Goal: Communication & Community: Share content

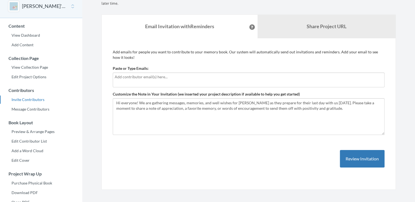
click at [150, 80] on input "text" at bounding box center [249, 77] width 268 height 6
click at [184, 63] on div "Add emails for people you want to contribute to your memory book. Our system wi…" at bounding box center [249, 114] width 272 height 130
click at [157, 79] on input "text" at bounding box center [249, 77] width 268 height 6
click at [169, 70] on div "Paste or Type Emails:" at bounding box center [249, 77] width 272 height 22
click at [180, 78] on input "text" at bounding box center [249, 77] width 268 height 6
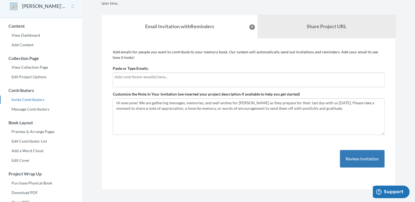
type input "[PERSON_NAME][EMAIL_ADDRESS][DOMAIN_NAME]"
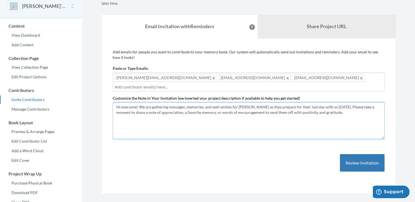
click at [319, 110] on textarea "Hi everyone! We are gathering messages, memories, and well wishes for [PERSON_N…" at bounding box center [249, 121] width 272 height 37
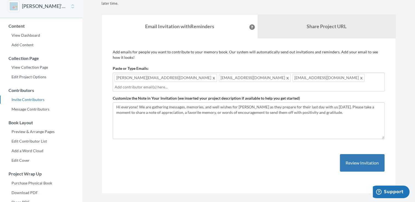
click at [325, 85] on input "text" at bounding box center [249, 87] width 268 height 6
click at [325, 83] on div "[PERSON_NAME][EMAIL_ADDRESS][DOMAIN_NAME] [EMAIL_ADDRESS][DOMAIN_NAME] [EMAIL_A…" at bounding box center [249, 82] width 272 height 19
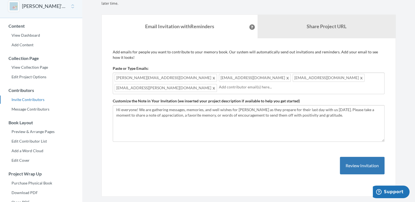
click at [329, 80] on div "[PERSON_NAME][EMAIL_ADDRESS][DOMAIN_NAME] [EMAIL_ADDRESS][DOMAIN_NAME] [EMAIL_A…" at bounding box center [249, 84] width 272 height 22
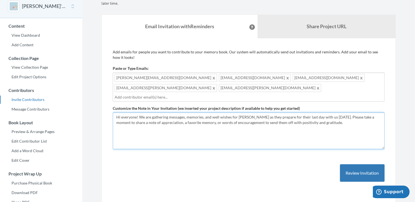
click at [341, 125] on textarea "Hi everyone! We are gathering messages, memories, and well wishes for [PERSON_N…" at bounding box center [249, 131] width 272 height 37
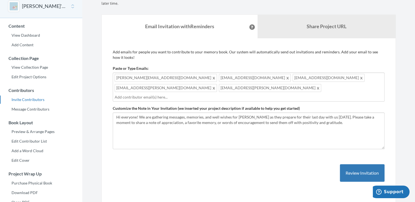
click at [319, 92] on div "[PERSON_NAME][EMAIL_ADDRESS][DOMAIN_NAME] [EMAIL_ADDRESS][DOMAIN_NAME] [EMAIL_A…" at bounding box center [249, 87] width 272 height 29
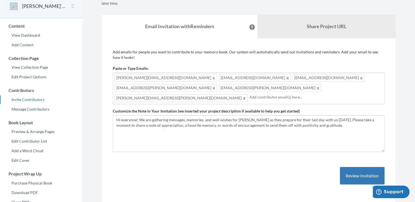
click at [337, 98] on input "text" at bounding box center [315, 97] width 133 height 6
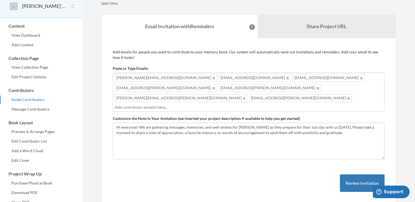
click at [336, 100] on div "[PERSON_NAME][EMAIL_ADDRESS][DOMAIN_NAME] [EMAIL_ADDRESS][DOMAIN_NAME] [EMAIL_A…" at bounding box center [249, 92] width 272 height 39
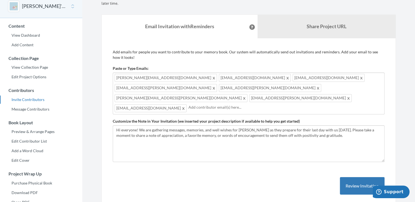
click at [338, 100] on div "[PERSON_NAME][EMAIL_ADDRESS][DOMAIN_NAME] [EMAIL_ADDRESS][DOMAIN_NAME] [EMAIL_A…" at bounding box center [249, 94] width 272 height 42
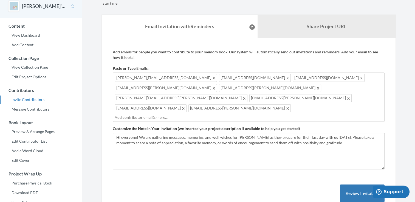
click at [342, 115] on input "text" at bounding box center [249, 118] width 268 height 6
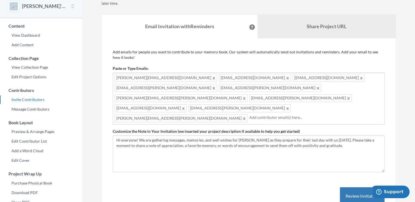
click at [337, 113] on div "[PERSON_NAME][EMAIL_ADDRESS][DOMAIN_NAME] [EMAIL_ADDRESS][DOMAIN_NAME] [EMAIL_A…" at bounding box center [249, 99] width 272 height 52
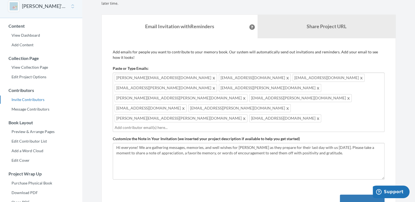
click at [325, 113] on div "[PERSON_NAME][EMAIL_ADDRESS][DOMAIN_NAME] [EMAIL_ADDRESS][DOMAIN_NAME] [EMAIL_A…" at bounding box center [249, 102] width 272 height 59
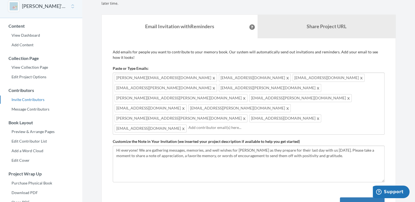
click at [336, 112] on div "[PERSON_NAME][EMAIL_ADDRESS][DOMAIN_NAME] [EMAIL_ADDRESS][DOMAIN_NAME] [EMAIL_A…" at bounding box center [249, 104] width 272 height 62
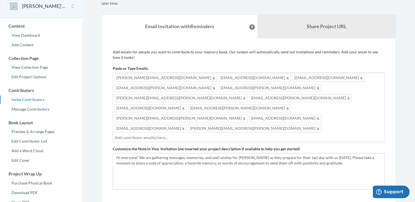
click at [334, 124] on form "Paste or Type Emails: [PERSON_NAME][EMAIL_ADDRESS][DOMAIN_NAME],[EMAIL_ADDRESS]…" at bounding box center [249, 128] width 272 height 124
click at [295, 135] on input "text" at bounding box center [249, 138] width 268 height 6
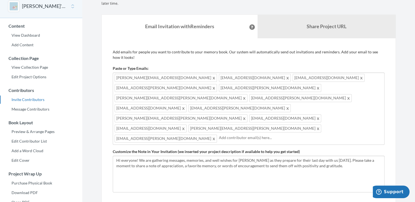
click at [331, 135] on input "text" at bounding box center [301, 138] width 164 height 6
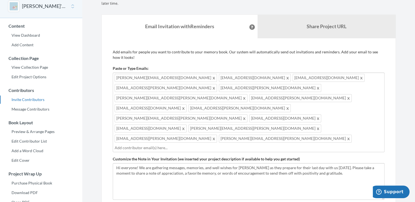
click at [325, 145] on input "text" at bounding box center [249, 148] width 268 height 6
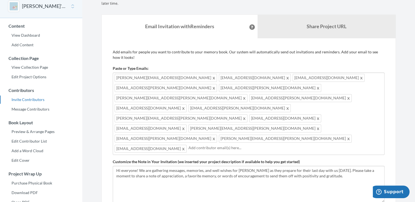
click at [320, 145] on input "text" at bounding box center [285, 148] width 194 height 6
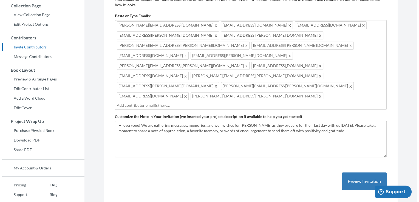
scroll to position [82, 0]
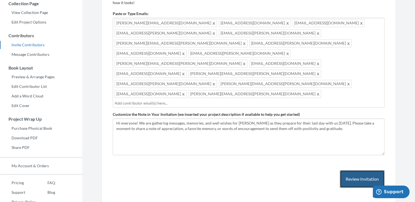
click at [352, 171] on button "Review Invitation" at bounding box center [362, 180] width 45 height 18
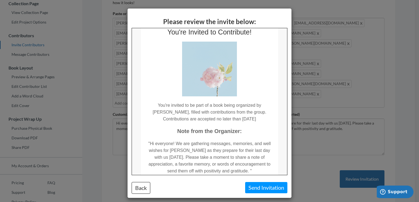
scroll to position [19, 0]
click at [142, 189] on button "Back" at bounding box center [141, 188] width 19 height 12
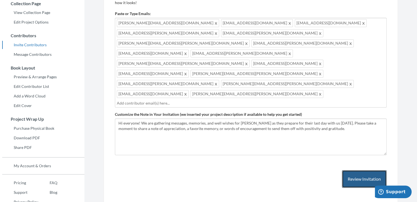
scroll to position [81, 0]
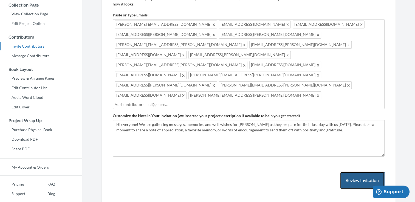
click at [363, 172] on button "Review Invitation" at bounding box center [362, 181] width 45 height 18
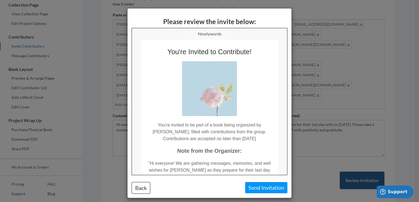
scroll to position [0, 0]
click at [138, 191] on button "Back" at bounding box center [141, 188] width 19 height 12
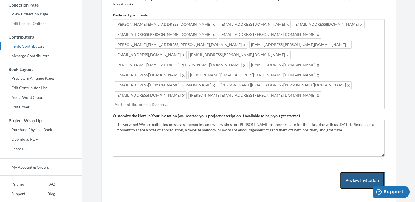
click at [365, 172] on button "Review Invitation" at bounding box center [362, 181] width 45 height 18
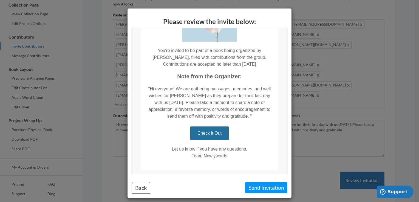
scroll to position [79, 0]
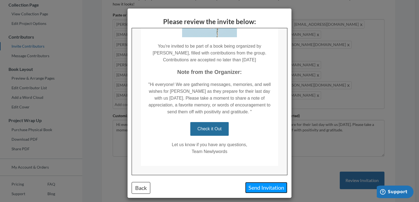
click at [258, 189] on button "Send Invitation" at bounding box center [266, 187] width 42 height 11
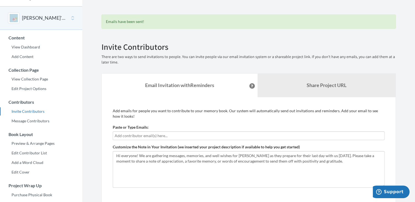
scroll to position [0, 0]
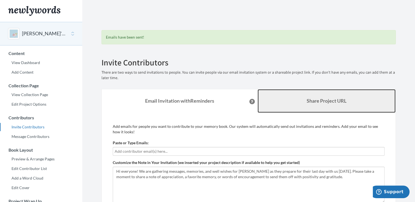
click at [294, 106] on link "Share Project URL" at bounding box center [326, 101] width 138 height 24
